Goal: Information Seeking & Learning: Check status

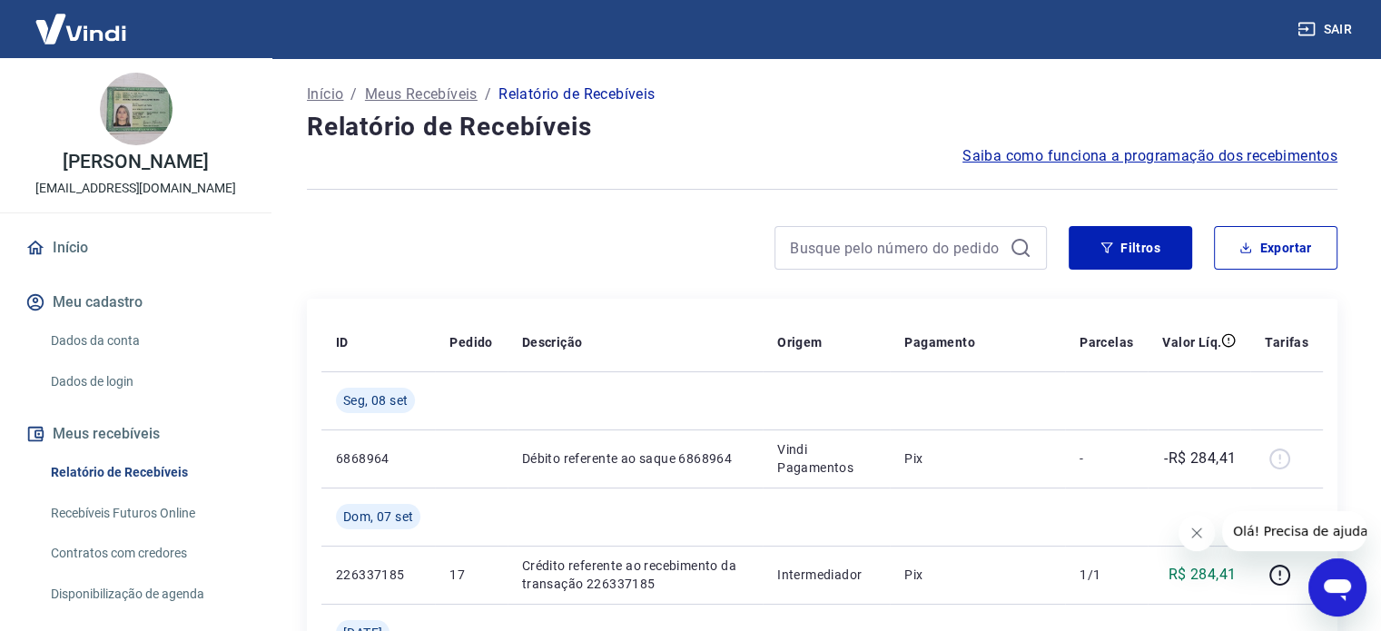
click at [135, 451] on button "Meus recebíveis" at bounding box center [136, 434] width 228 height 40
click at [78, 259] on link "Início" at bounding box center [136, 248] width 228 height 40
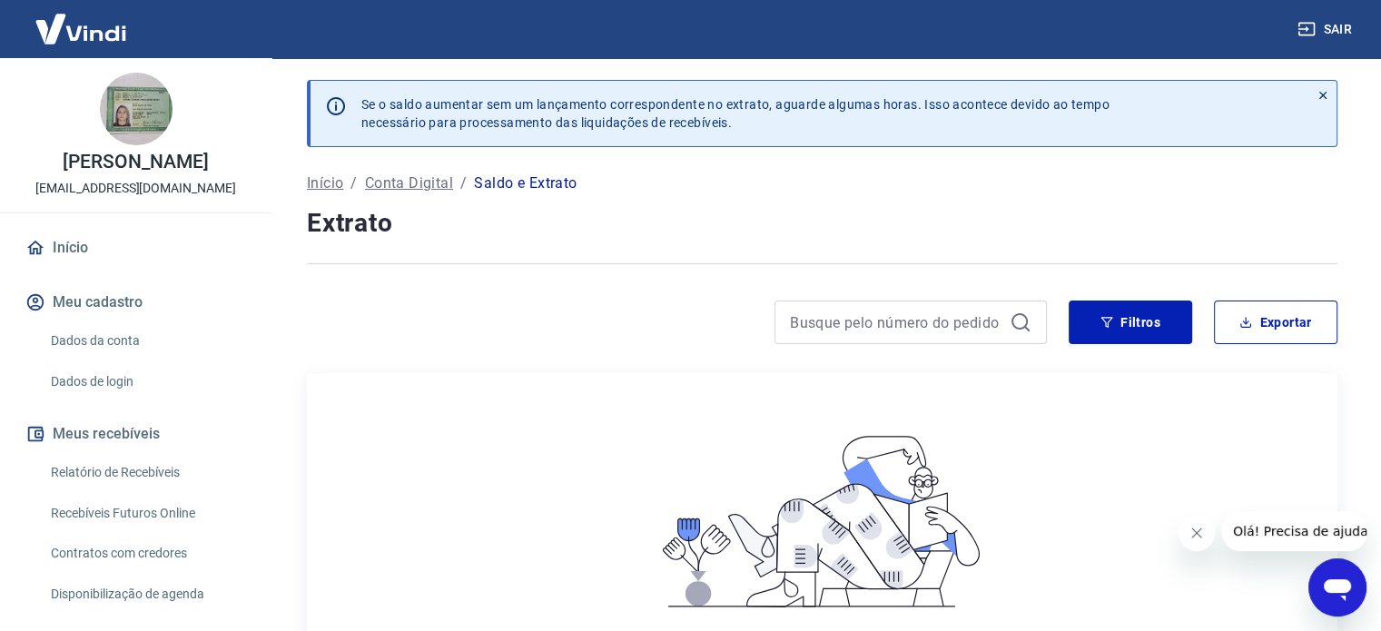
click at [1009, 324] on div at bounding box center [910, 323] width 272 height 44
click at [1026, 315] on icon at bounding box center [1021, 322] width 22 height 22
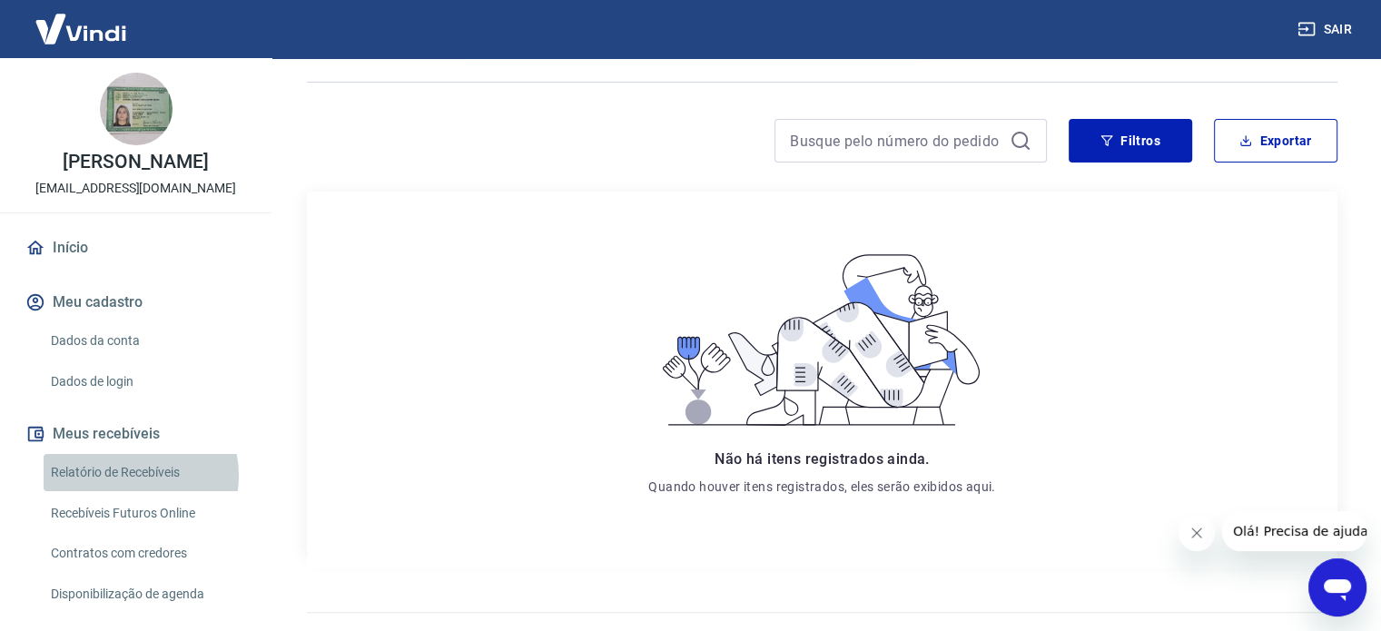
click at [123, 491] on link "Relatório de Recebíveis" at bounding box center [147, 472] width 206 height 37
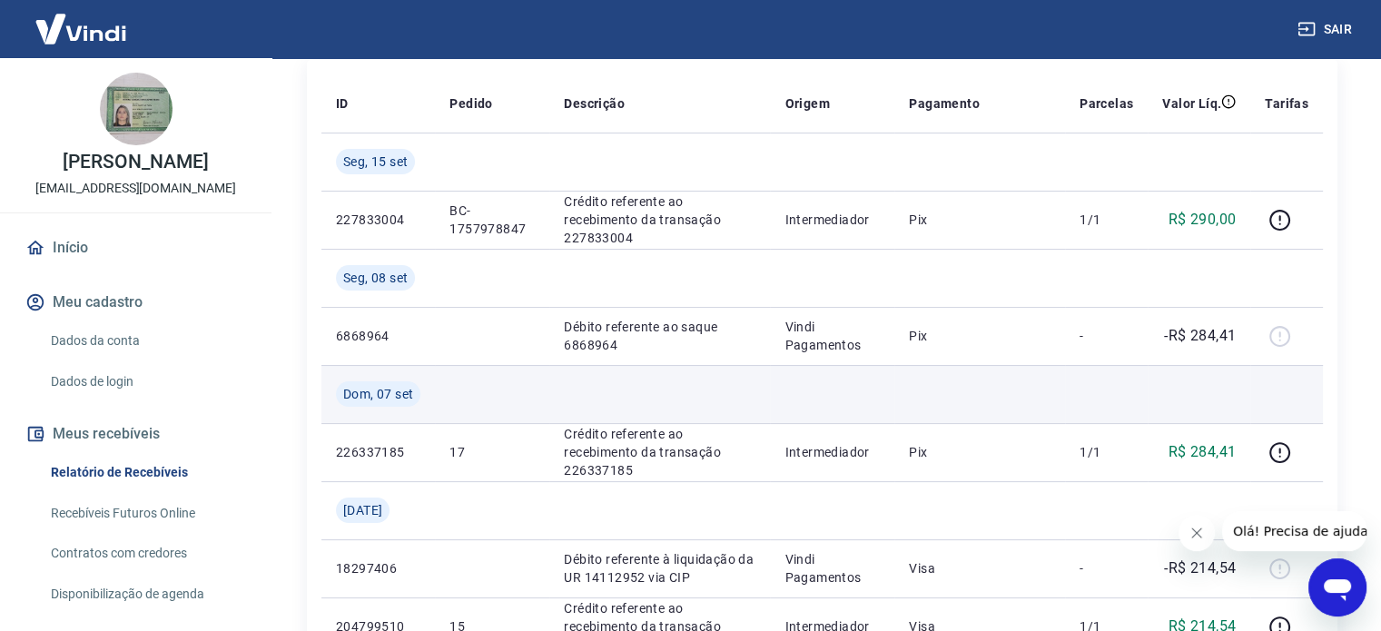
scroll to position [182, 0]
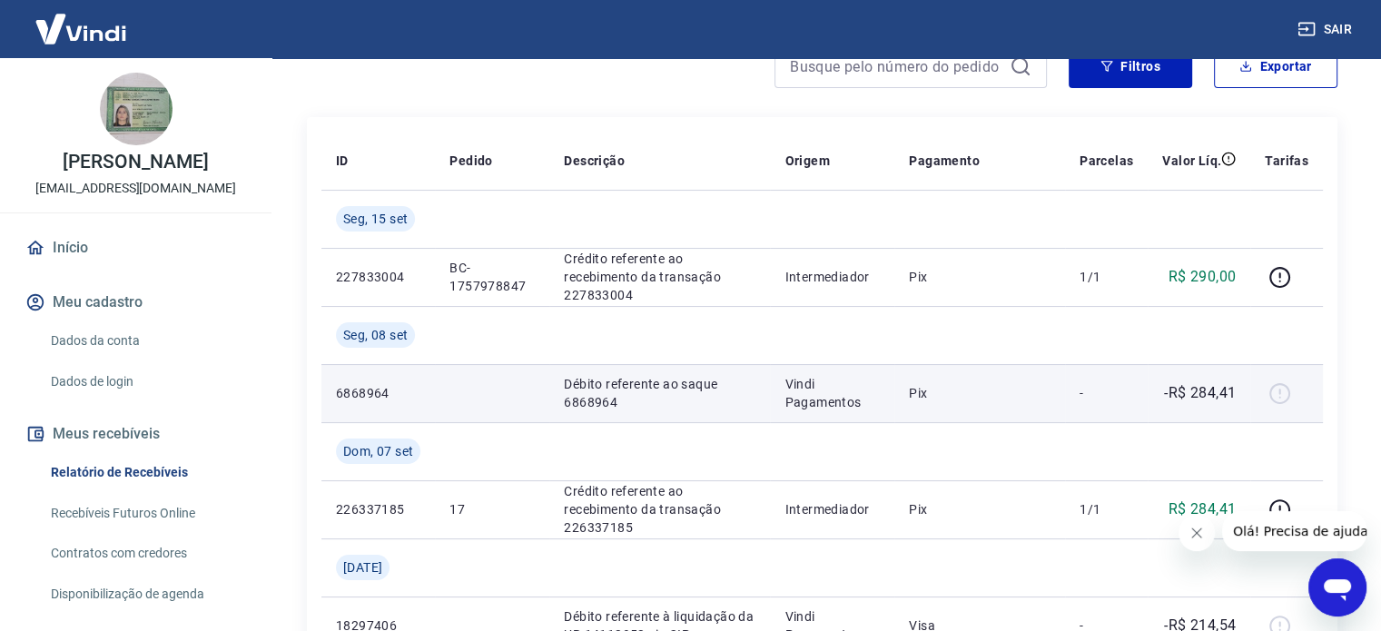
click at [811, 396] on p "Vindi Pagamentos" at bounding box center [831, 393] width 95 height 36
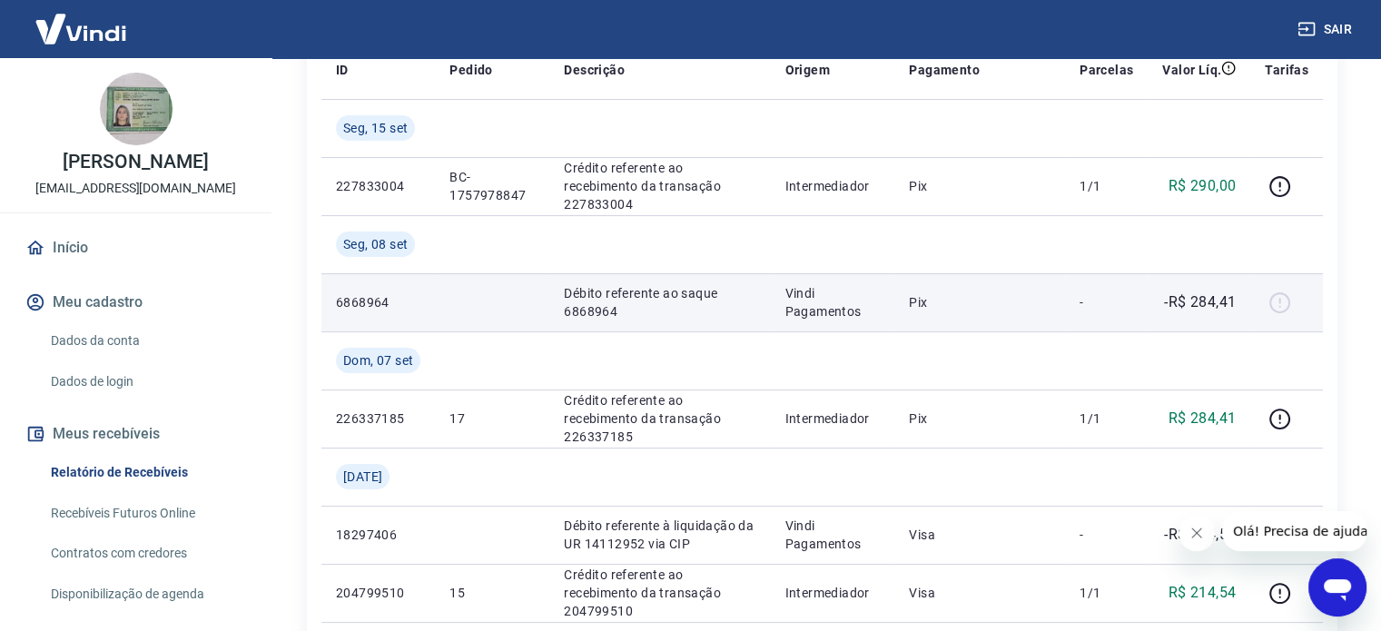
click at [755, 304] on p "Débito referente ao saque 6868964" at bounding box center [660, 302] width 192 height 36
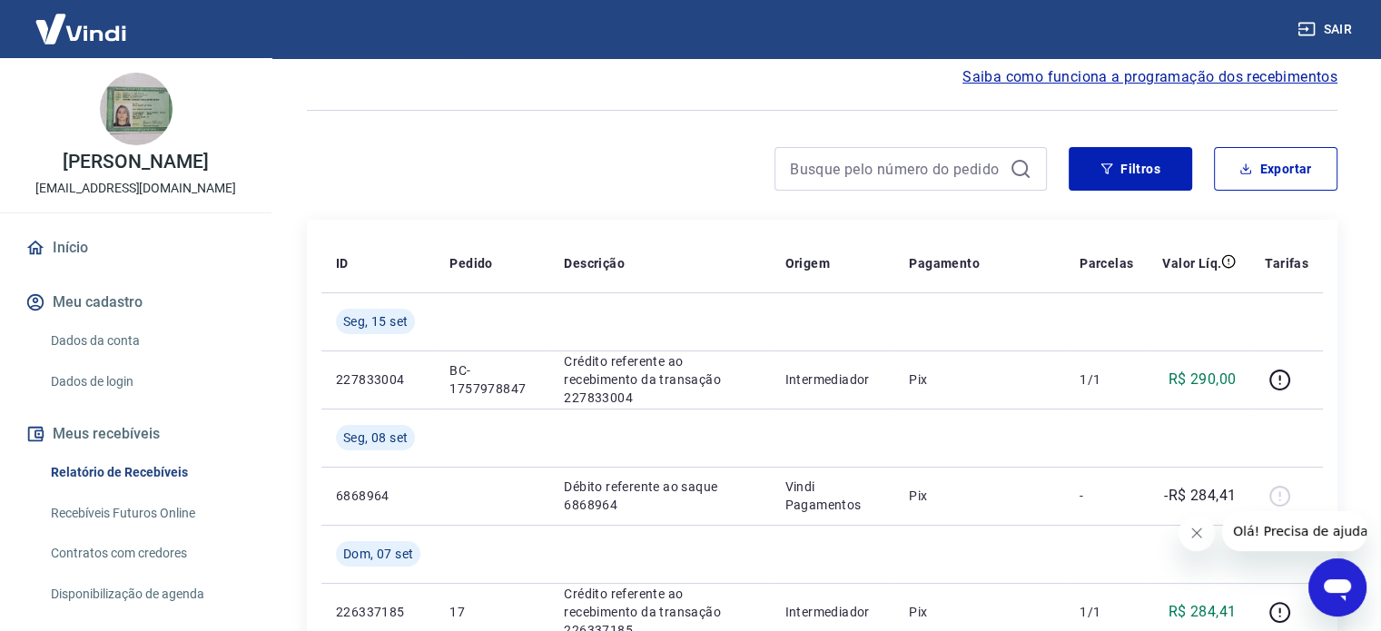
scroll to position [70, 0]
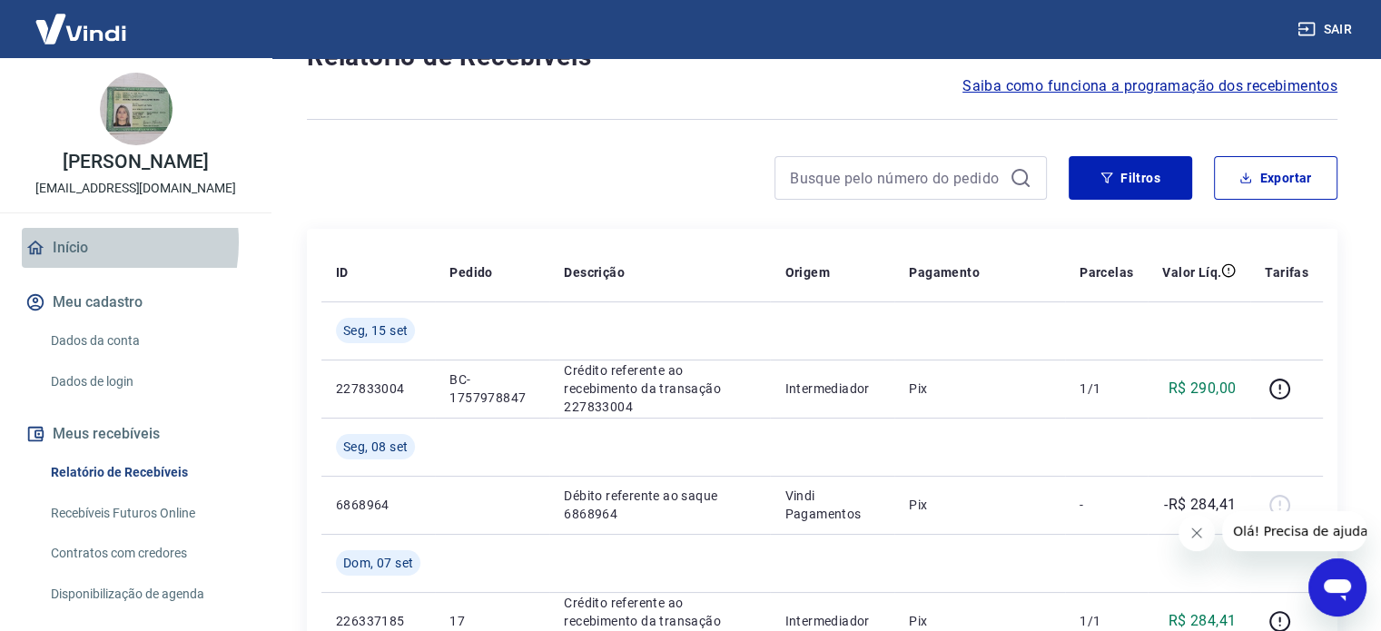
click at [73, 261] on link "Início" at bounding box center [136, 248] width 228 height 40
